Goal: Task Accomplishment & Management: Use online tool/utility

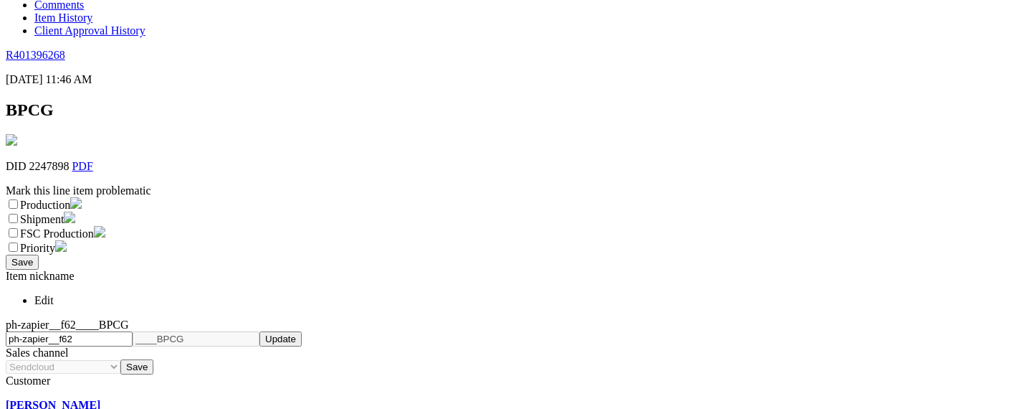
scroll to position [176, 0]
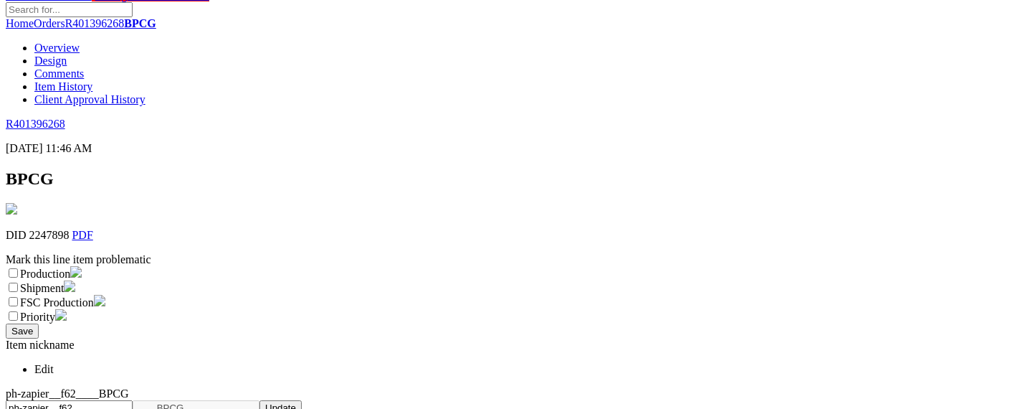
scroll to position [37, 0]
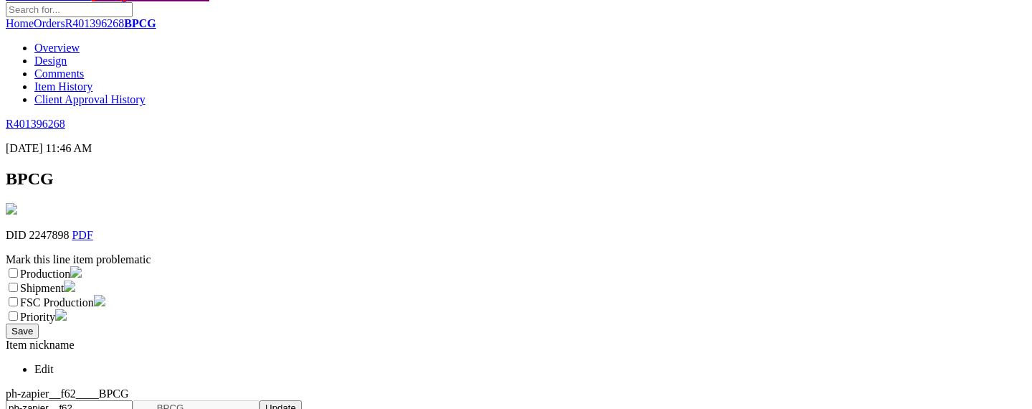
checkbox input "false"
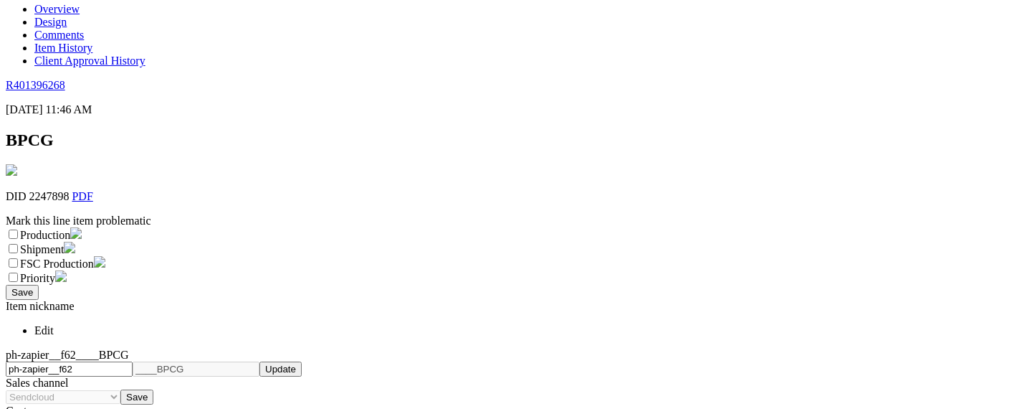
scroll to position [255, 0]
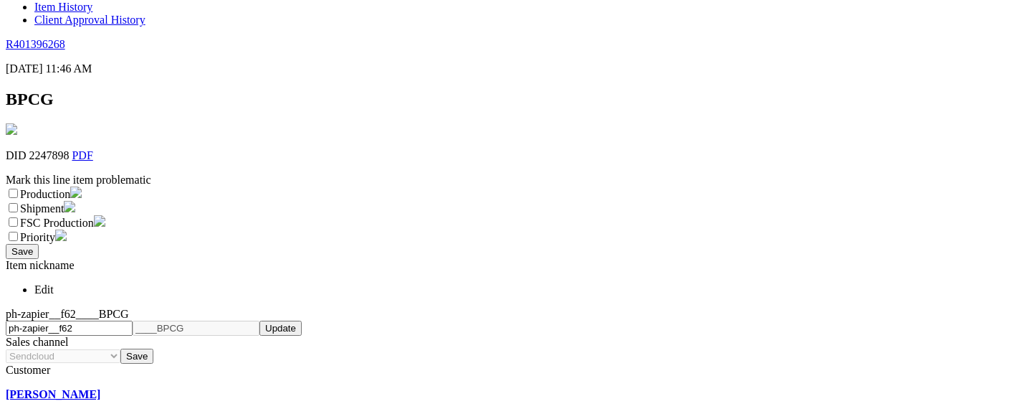
checkbox input "true"
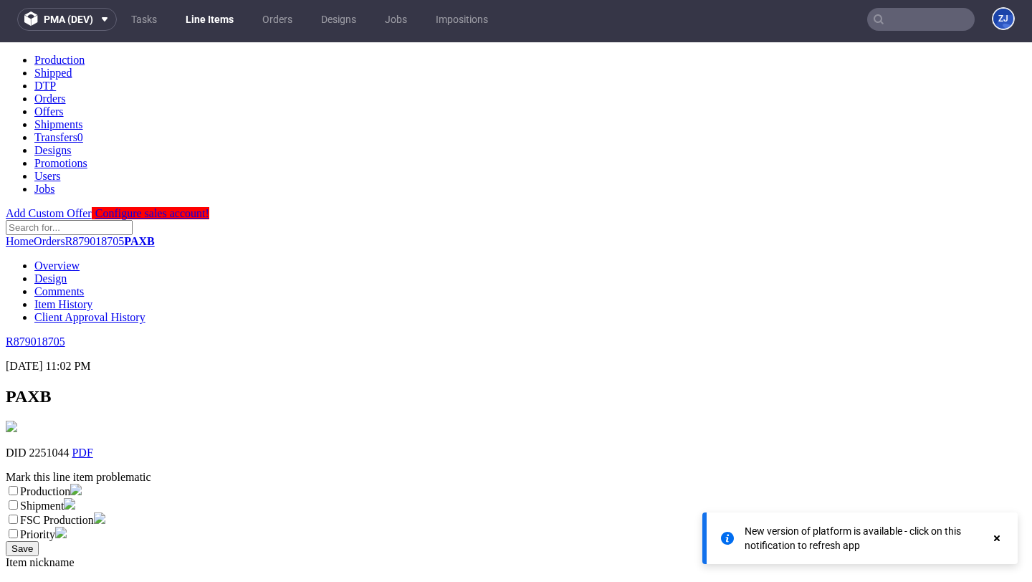
click at [201, 21] on link "Line Items" at bounding box center [209, 19] width 65 height 23
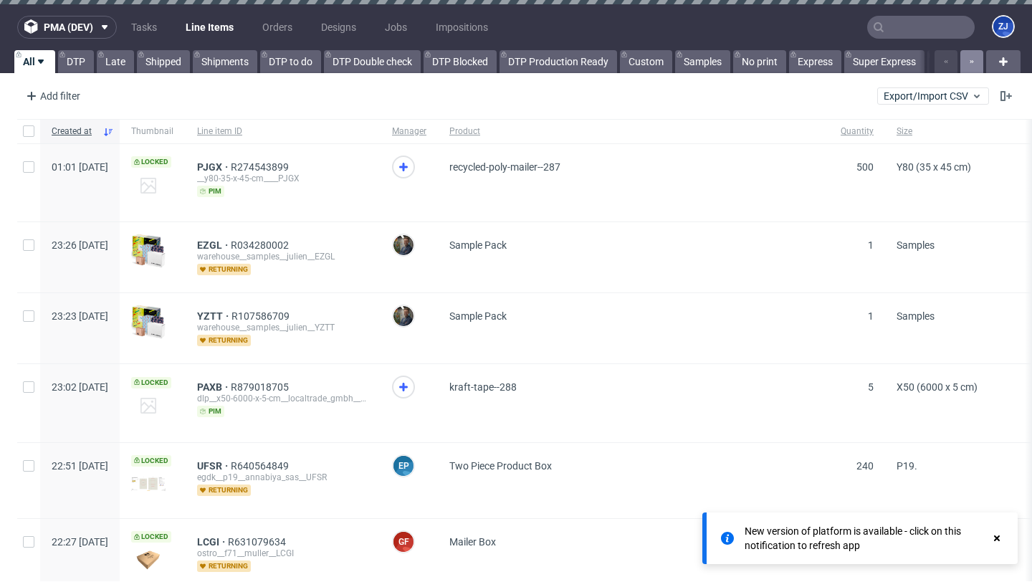
click at [969, 63] on icon "button" at bounding box center [972, 61] width 6 height 11
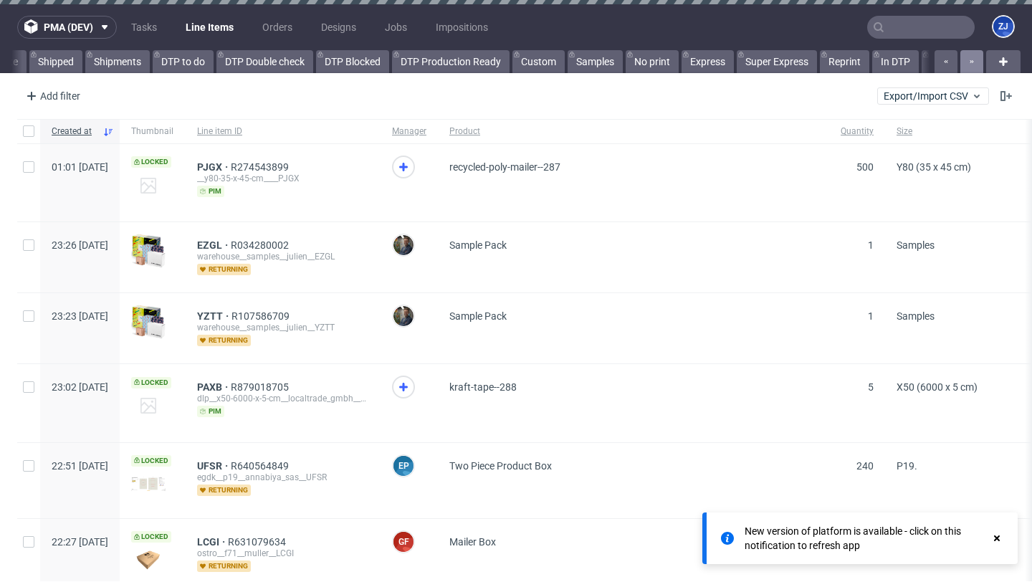
click at [969, 63] on icon "button" at bounding box center [972, 61] width 6 height 11
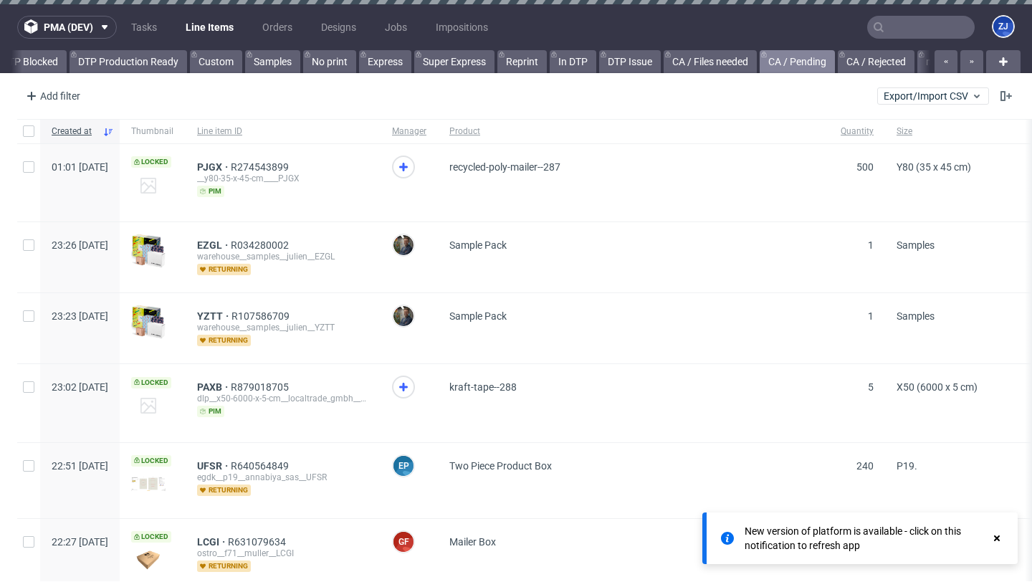
click at [791, 58] on link "CA / Pending" at bounding box center [797, 61] width 75 height 23
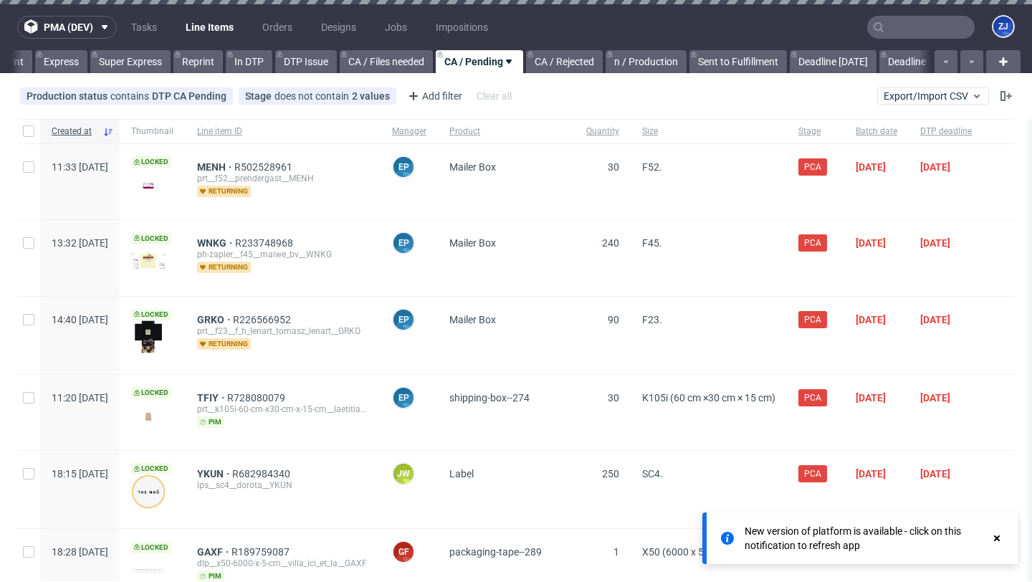
scroll to position [0, 764]
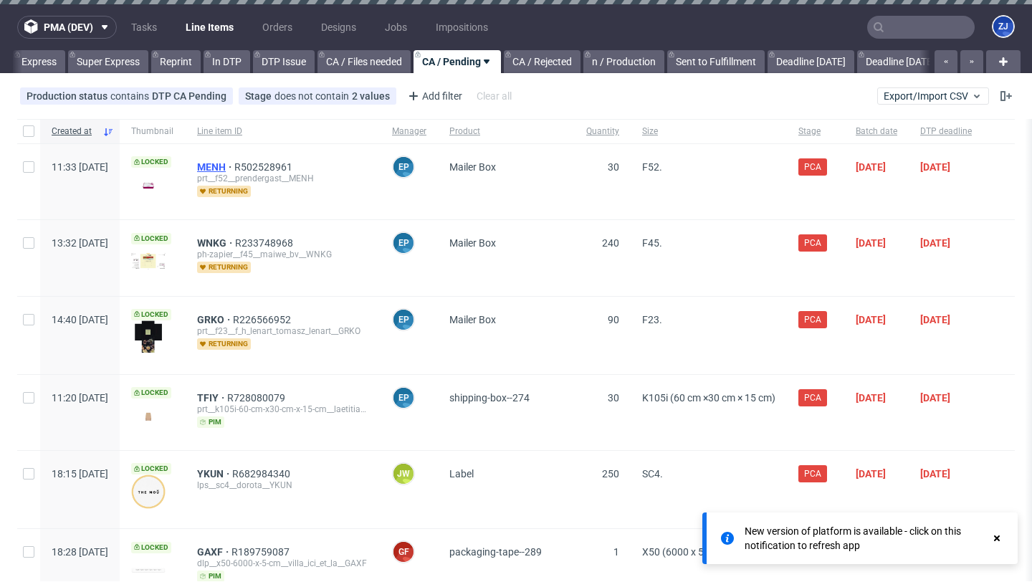
click at [234, 165] on span "MENH" at bounding box center [215, 166] width 37 height 11
click at [339, 62] on link "CA / Files needed" at bounding box center [364, 61] width 93 height 23
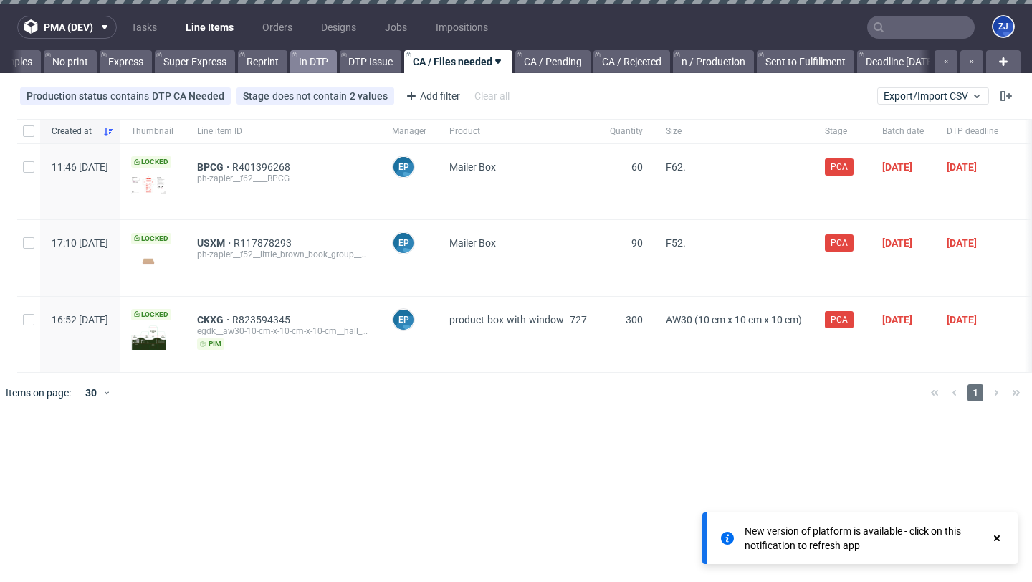
scroll to position [0, 669]
click at [232, 165] on span "BPCG" at bounding box center [214, 166] width 35 height 11
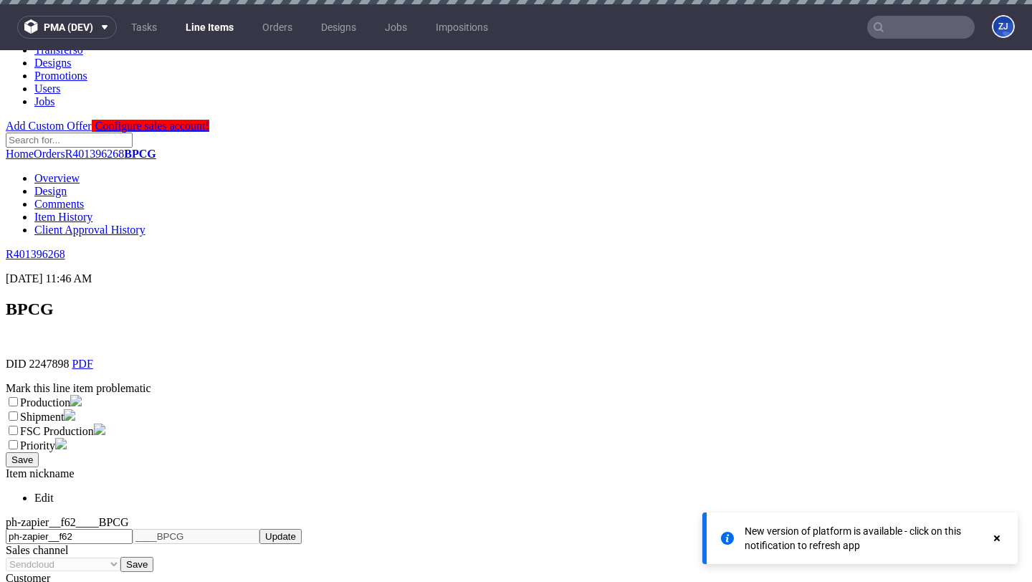
scroll to position [130, 0]
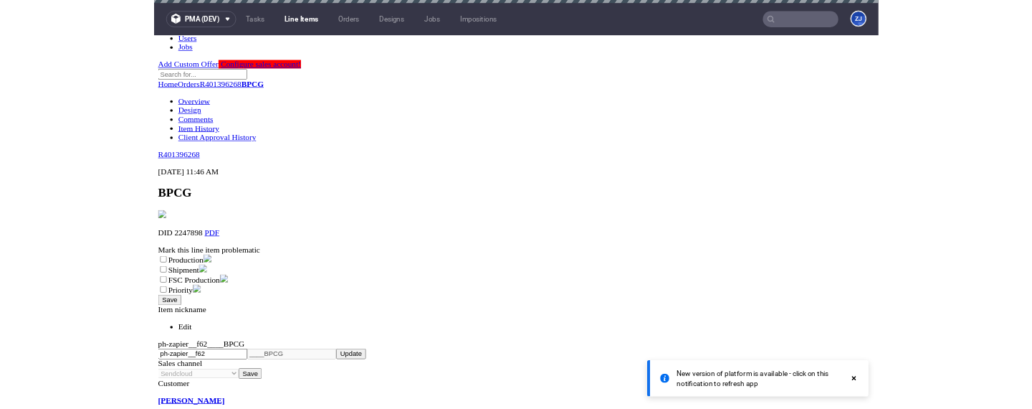
scroll to position [643, 0]
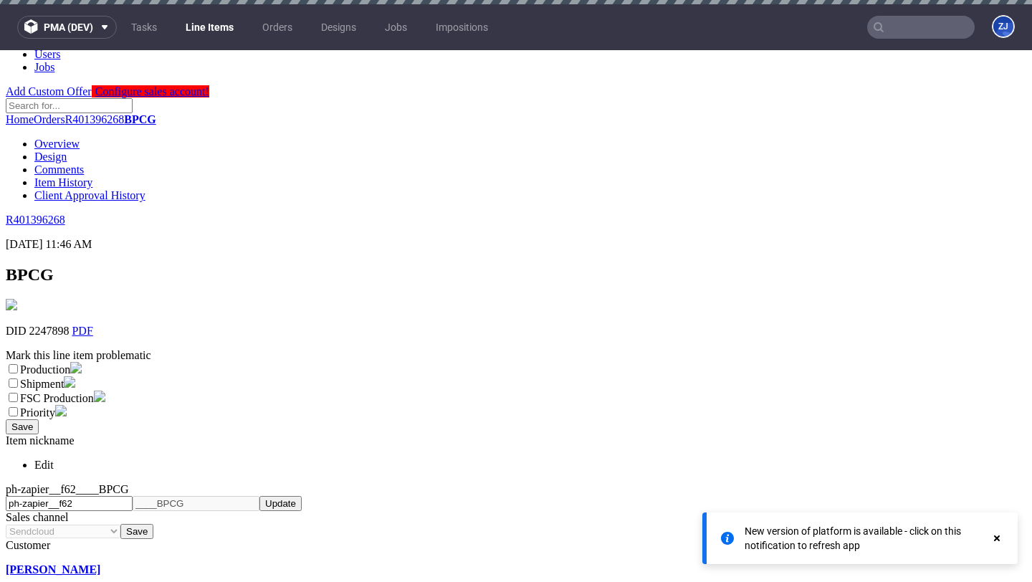
checkbox input "true"
